Goal: Information Seeking & Learning: Learn about a topic

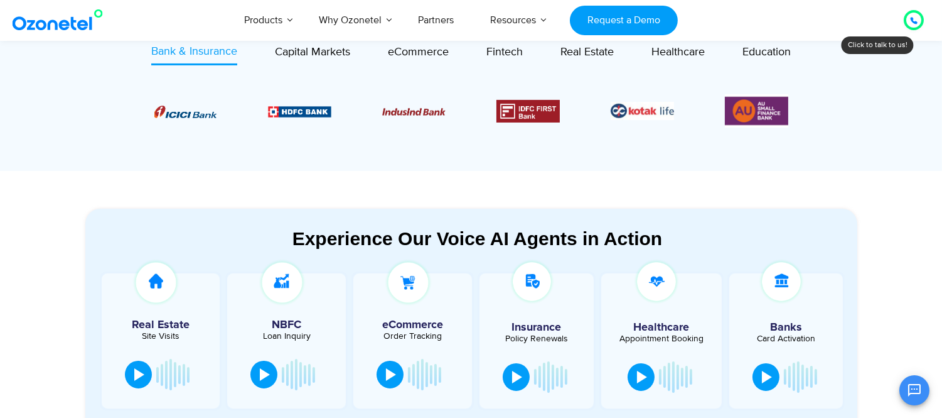
scroll to position [534, 0]
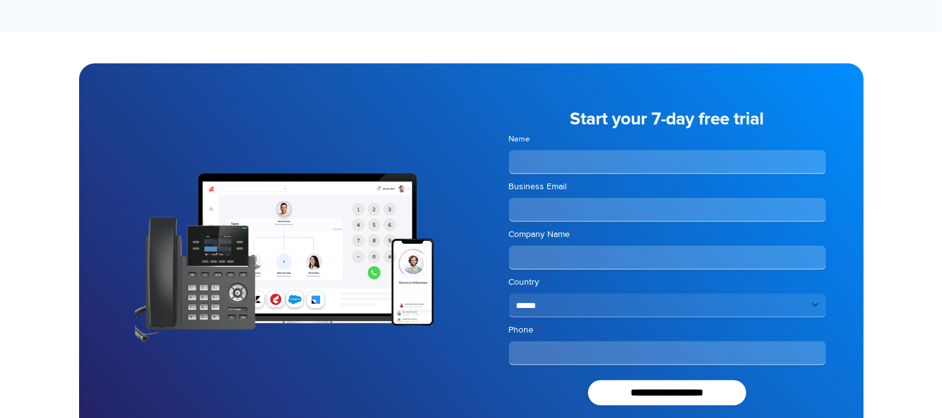
scroll to position [1107, 0]
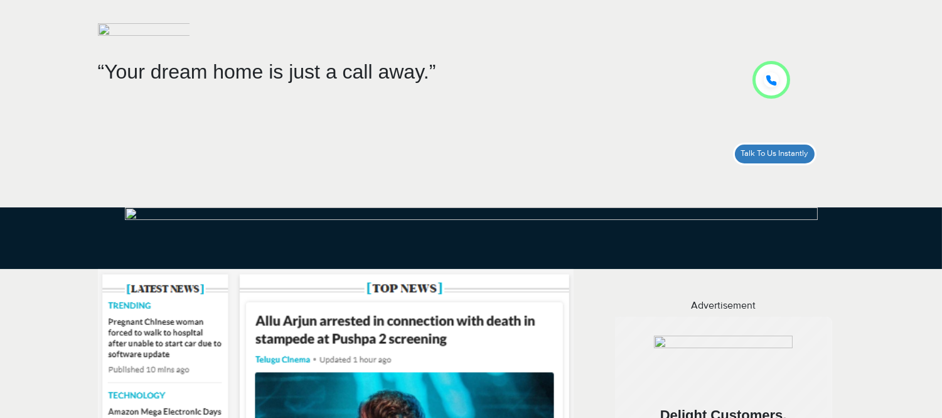
click at [757, 90] on div at bounding box center [772, 80] width 38 height 38
click at [779, 82] on icon at bounding box center [780, 79] width 11 height 11
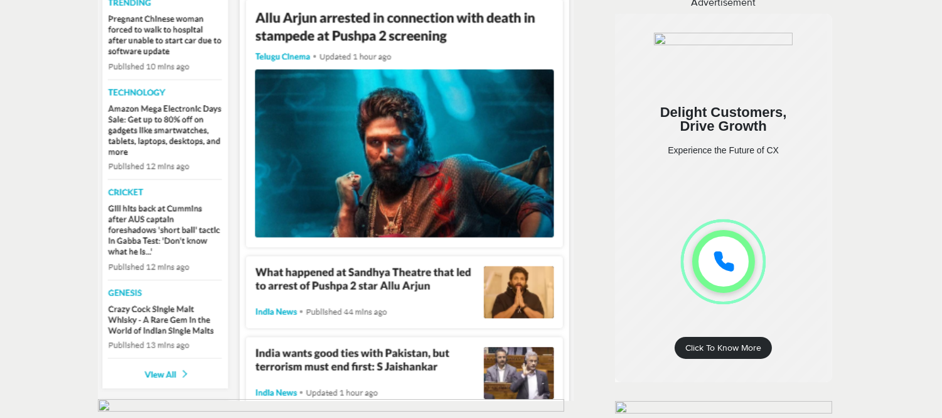
scroll to position [302, 0]
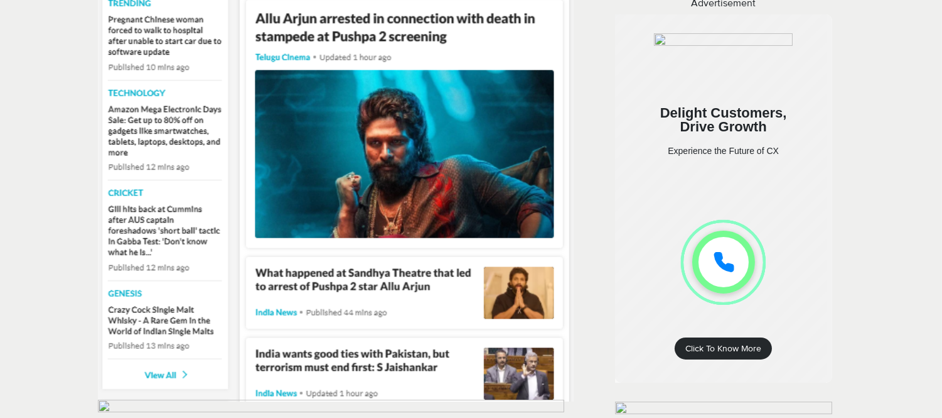
click at [713, 259] on div at bounding box center [724, 261] width 23 height 31
click at [720, 260] on icon at bounding box center [724, 263] width 38 height 38
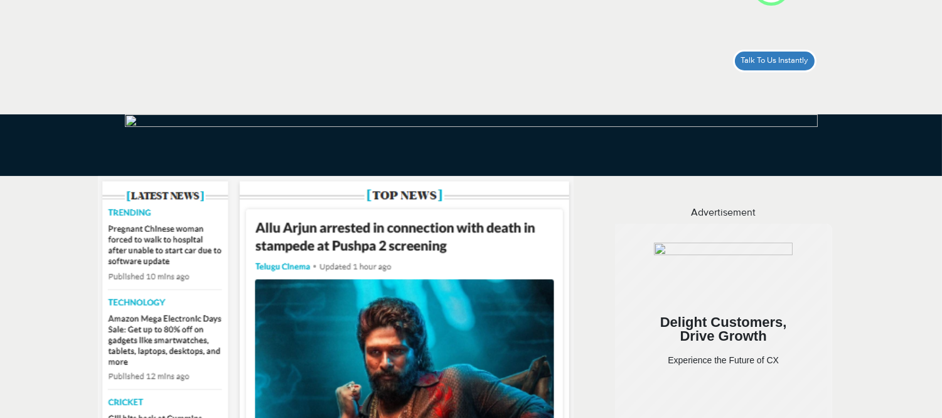
scroll to position [0, 0]
